Goal: Task Accomplishment & Management: Manage account settings

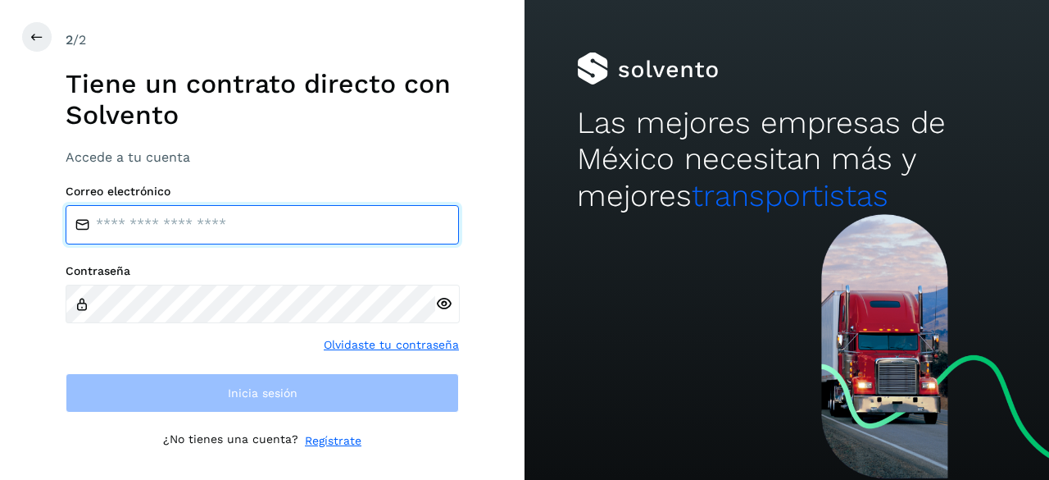
click at [189, 225] on input "email" at bounding box center [262, 224] width 393 height 39
type input "**********"
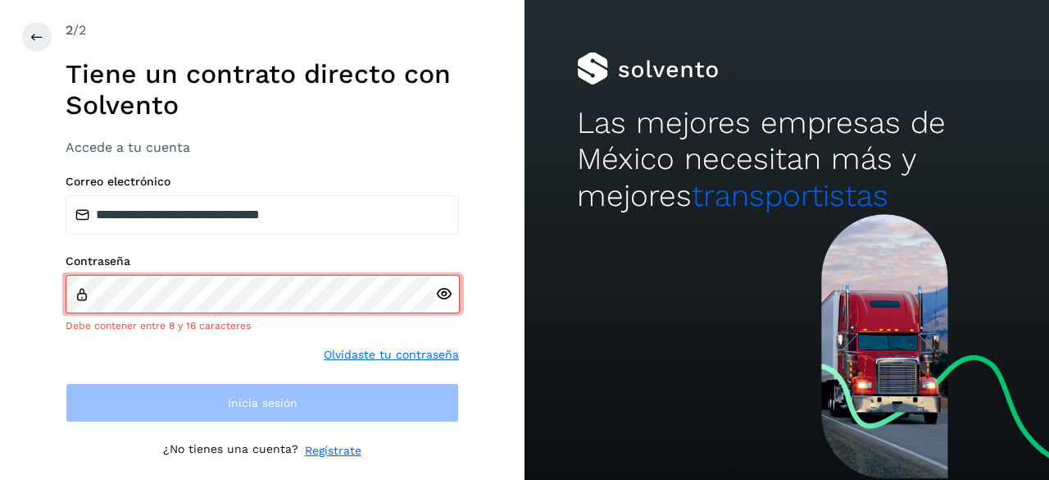
click at [447, 302] on div at bounding box center [447, 294] width 25 height 39
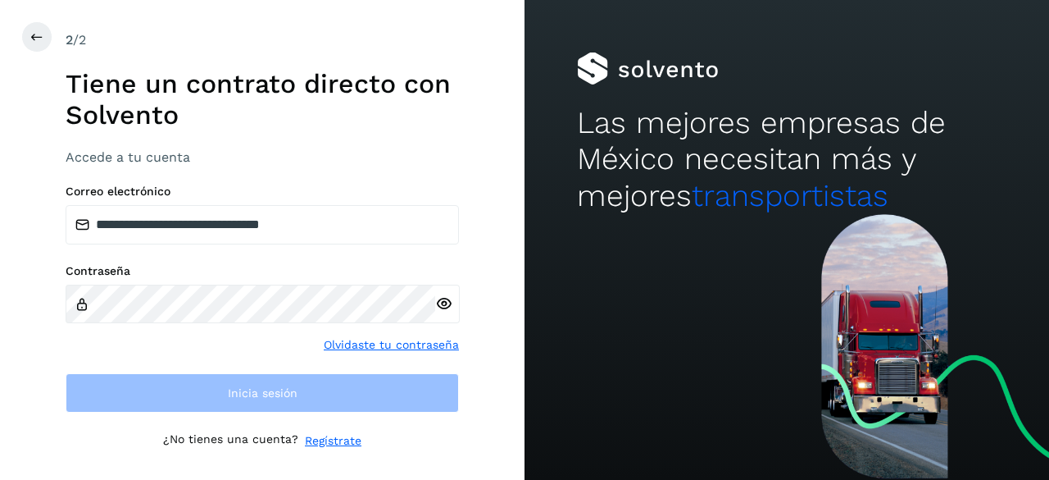
click at [440, 300] on icon at bounding box center [443, 303] width 17 height 17
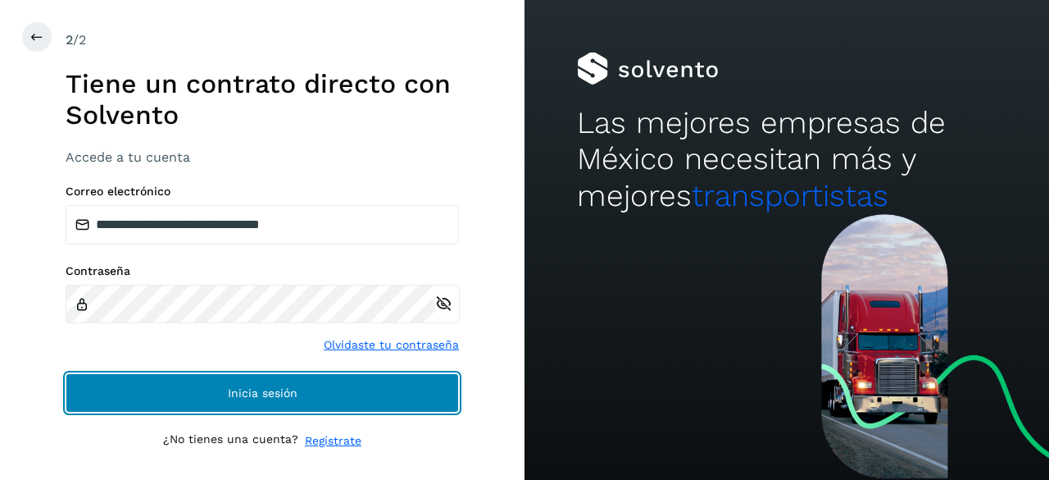
click at [254, 394] on span "Inicia sesión" at bounding box center [263, 392] width 70 height 11
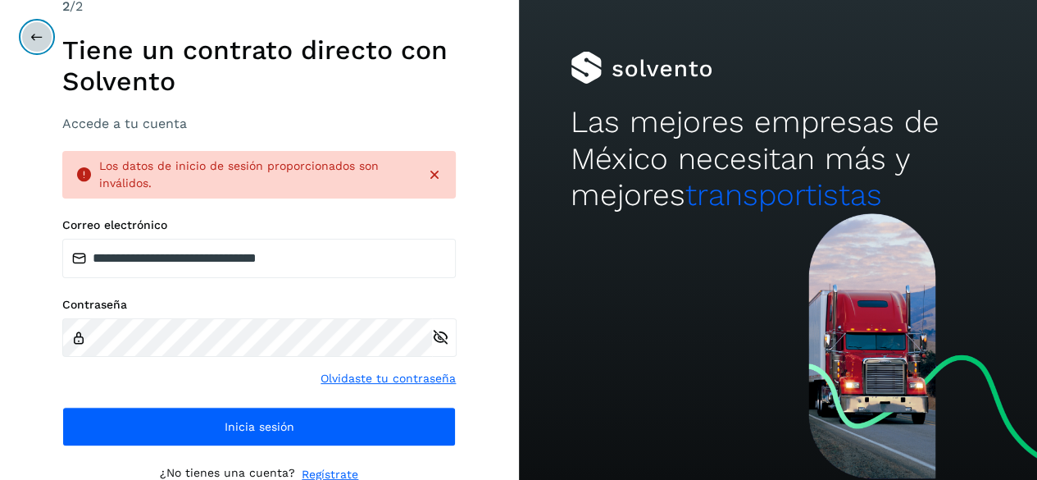
click at [39, 40] on icon at bounding box center [36, 36] width 13 height 13
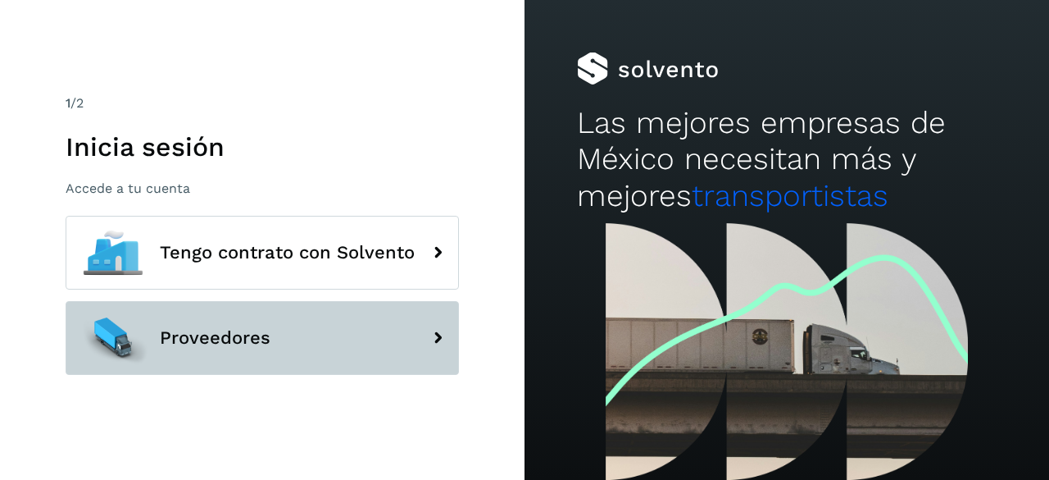
click at [257, 328] on span "Proveedores" at bounding box center [215, 338] width 111 height 20
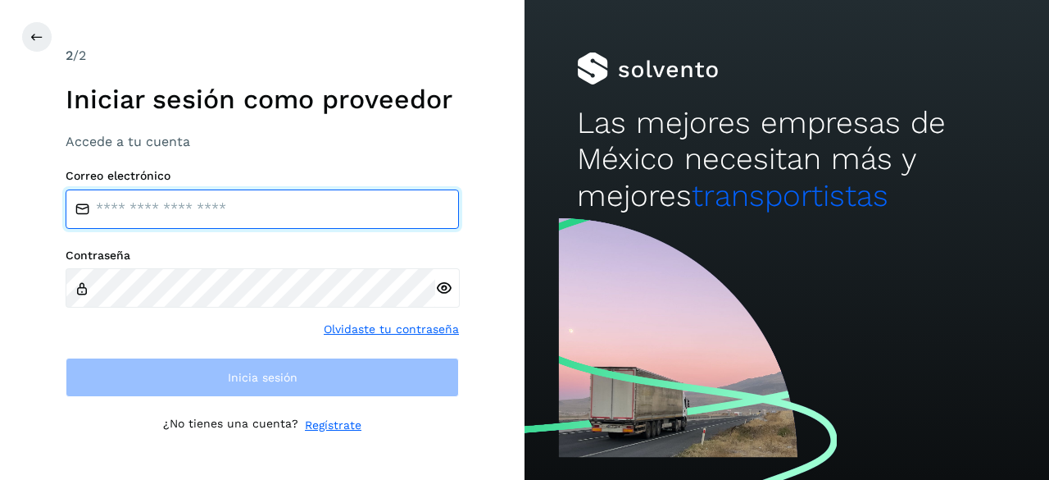
click at [161, 202] on input "email" at bounding box center [262, 208] width 393 height 39
type input "**********"
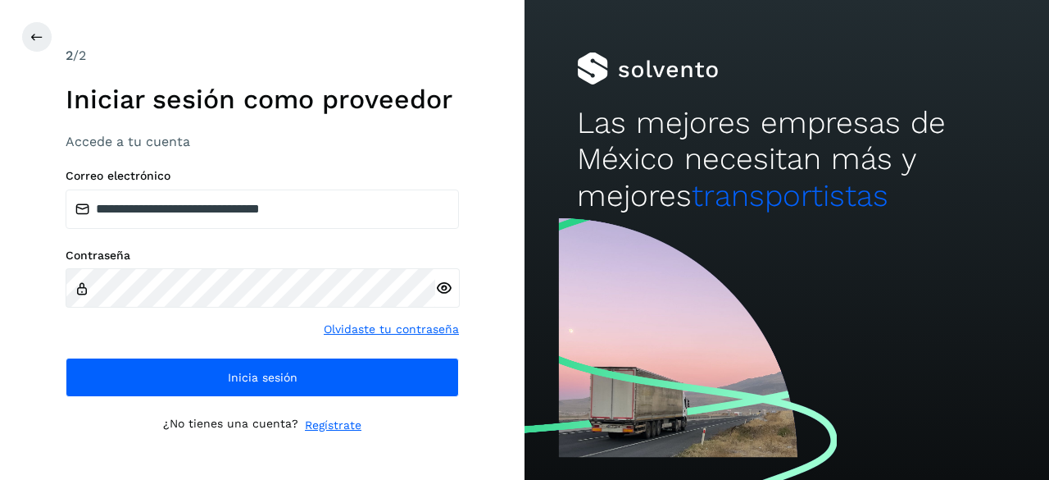
click at [446, 286] on icon at bounding box center [443, 288] width 17 height 17
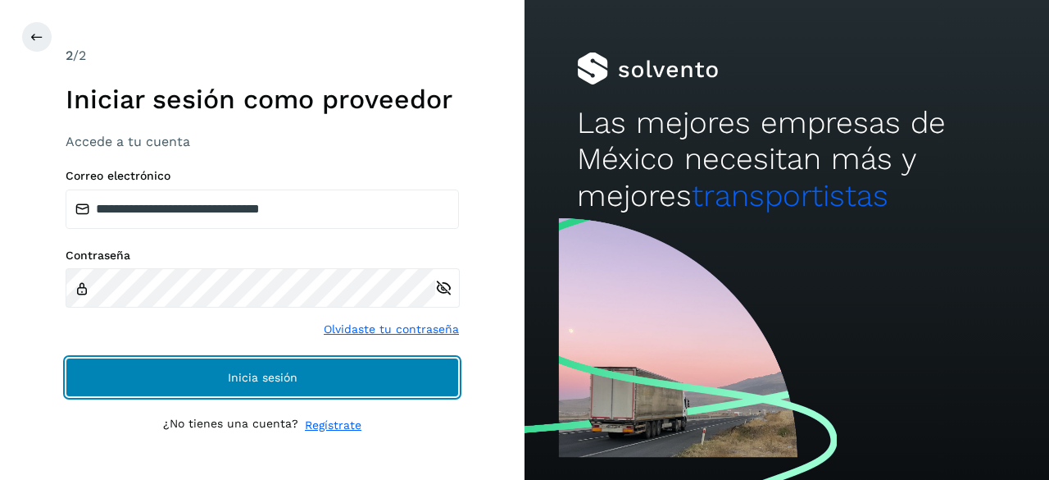
click at [256, 376] on span "Inicia sesión" at bounding box center [263, 376] width 70 height 11
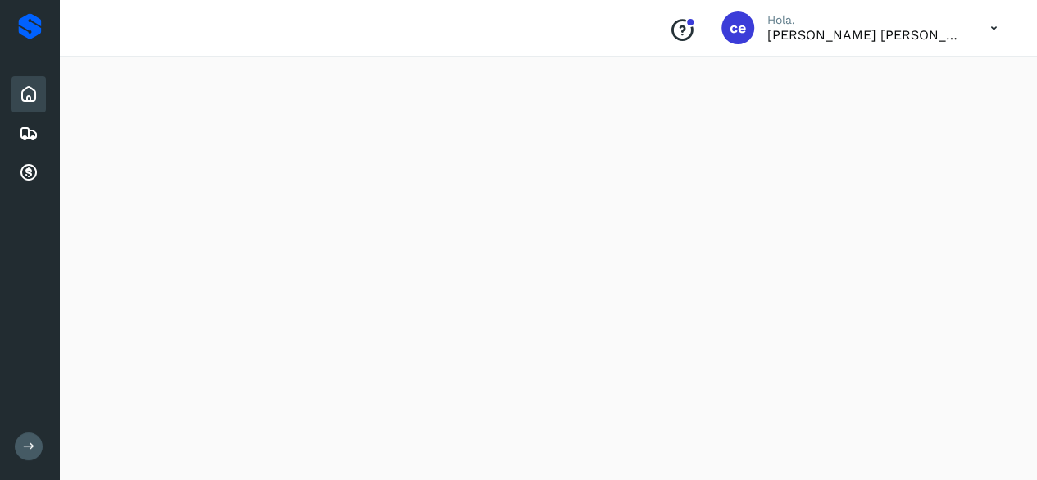
scroll to position [1312, 0]
